Goal: Find specific page/section: Find specific page/section

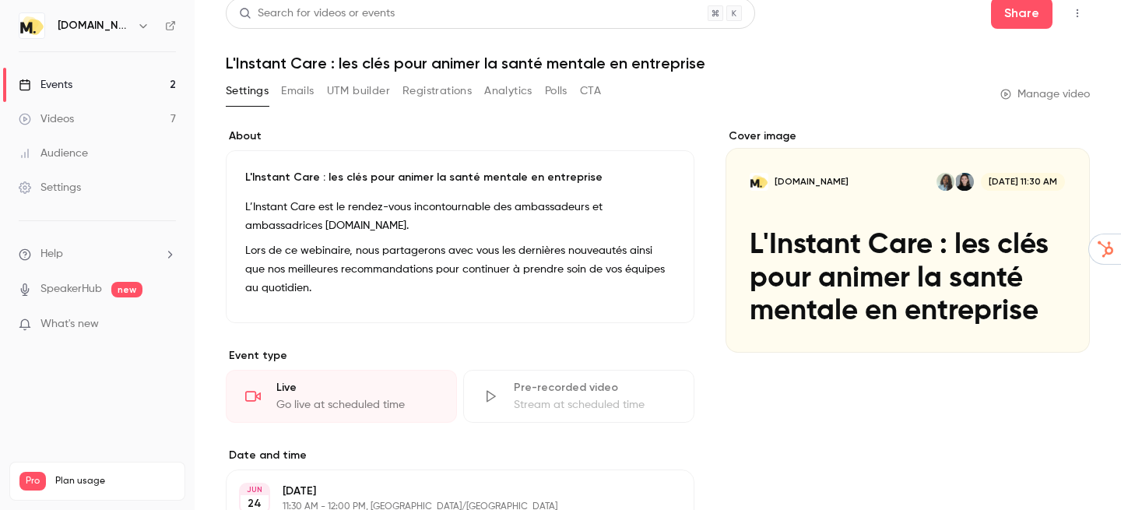
scroll to position [12, 0]
click at [438, 89] on button "Registrations" at bounding box center [436, 90] width 69 height 25
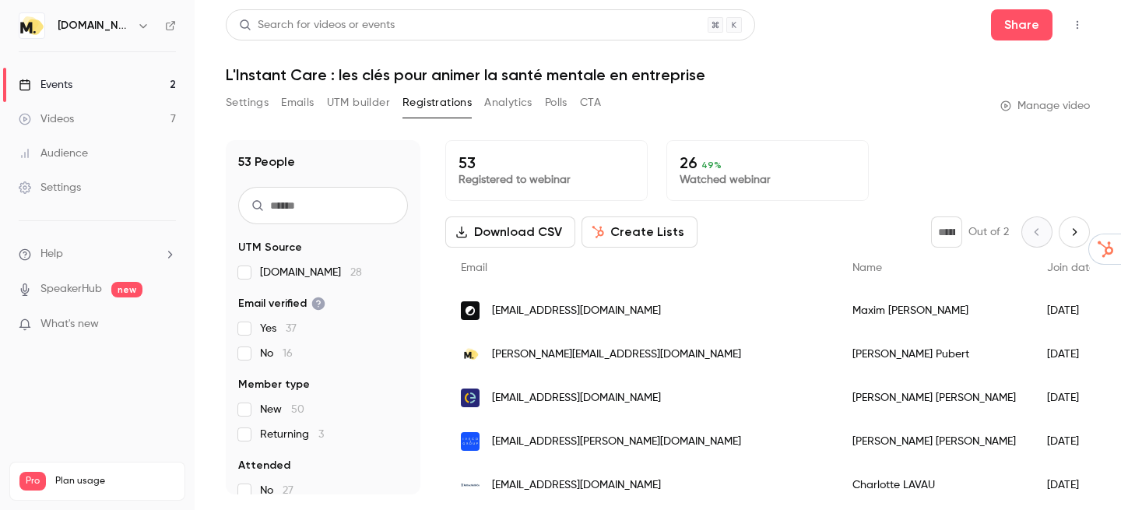
click at [76, 75] on link "Events 2" at bounding box center [97, 85] width 195 height 34
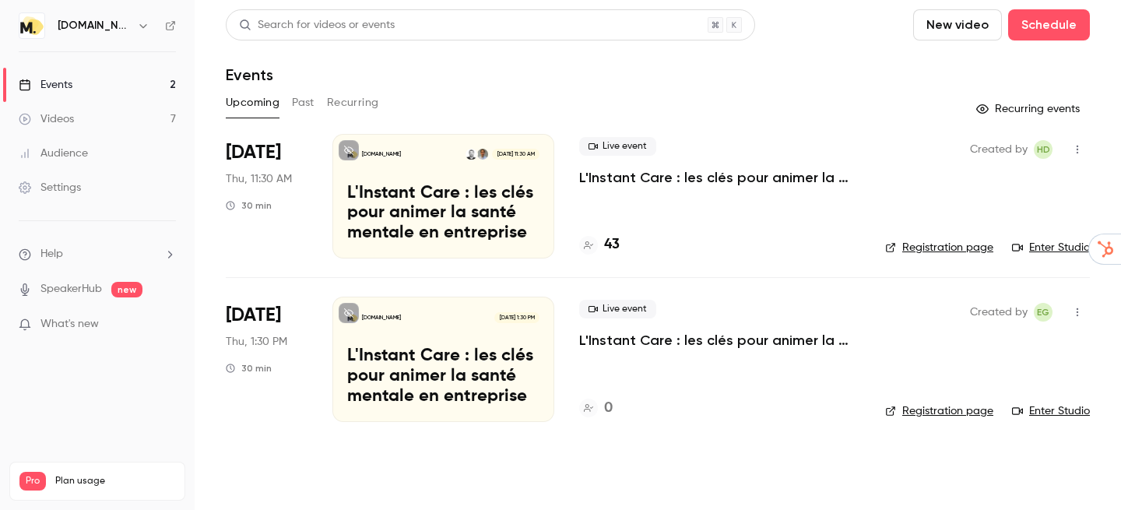
drag, startPoint x: 631, startPoint y: 164, endPoint x: 715, endPoint y: 2, distance: 182.8
click at [645, 137] on div "Live event L'Instant Care : les clés pour animer la santé mentale en entreprise" at bounding box center [719, 162] width 281 height 50
